Goal: Task Accomplishment & Management: Manage account settings

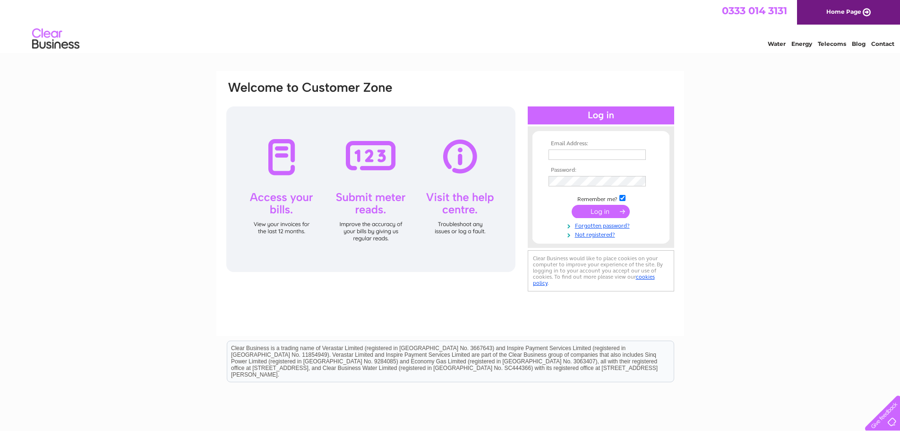
type input "[PERSON_NAME][EMAIL_ADDRESS][PERSON_NAME][DOMAIN_NAME]"
click at [820, 251] on div "Email Address: william.clenaghan@yahoo.co.uk Password:" at bounding box center [450, 284] width 900 height 426
click at [601, 207] on input "submit" at bounding box center [601, 211] width 58 height 13
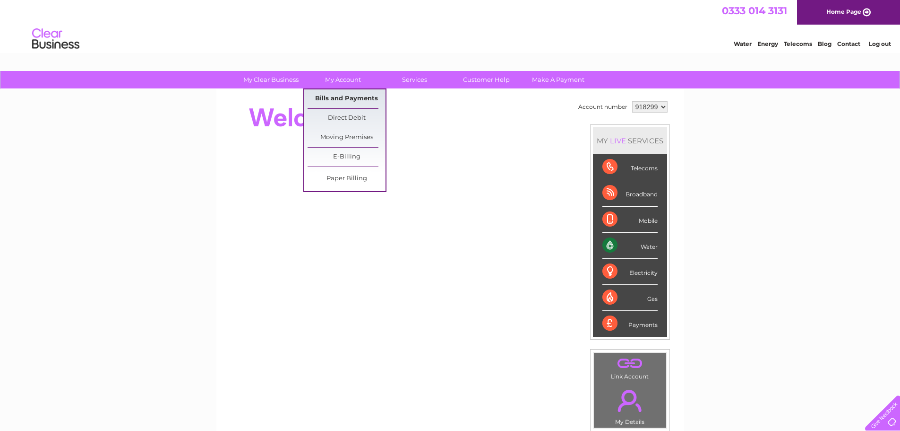
click at [346, 94] on link "Bills and Payments" at bounding box center [347, 98] width 78 height 19
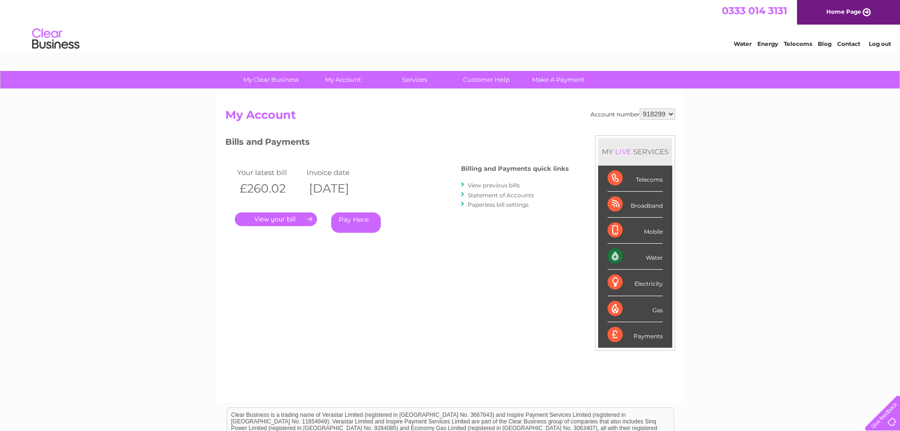
click at [279, 215] on link "." at bounding box center [276, 219] width 82 height 14
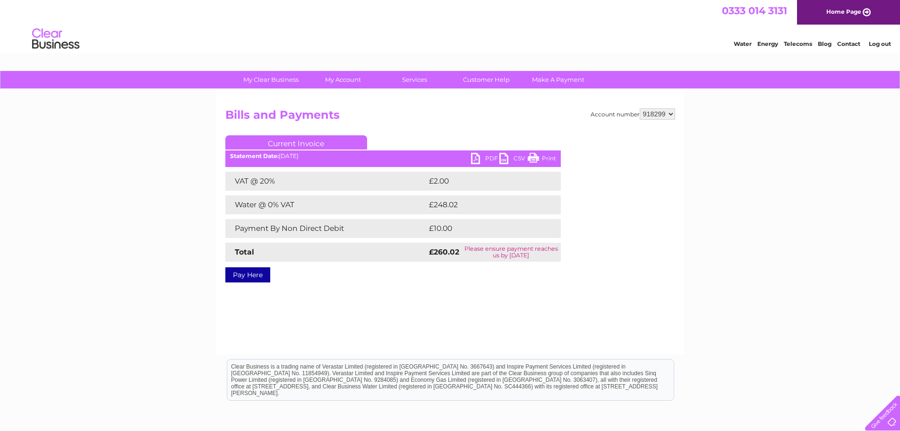
click at [531, 155] on link "Print" at bounding box center [542, 160] width 28 height 14
